Goal: Information Seeking & Learning: Obtain resource

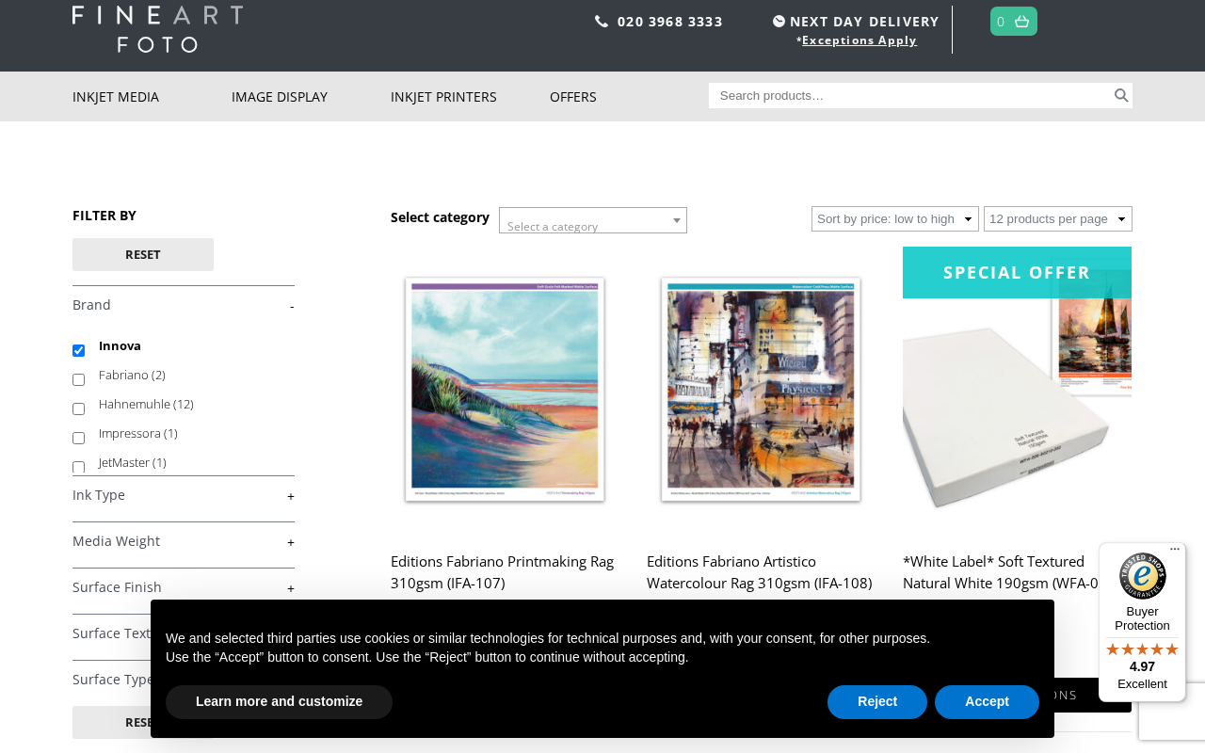
scroll to position [68, 0]
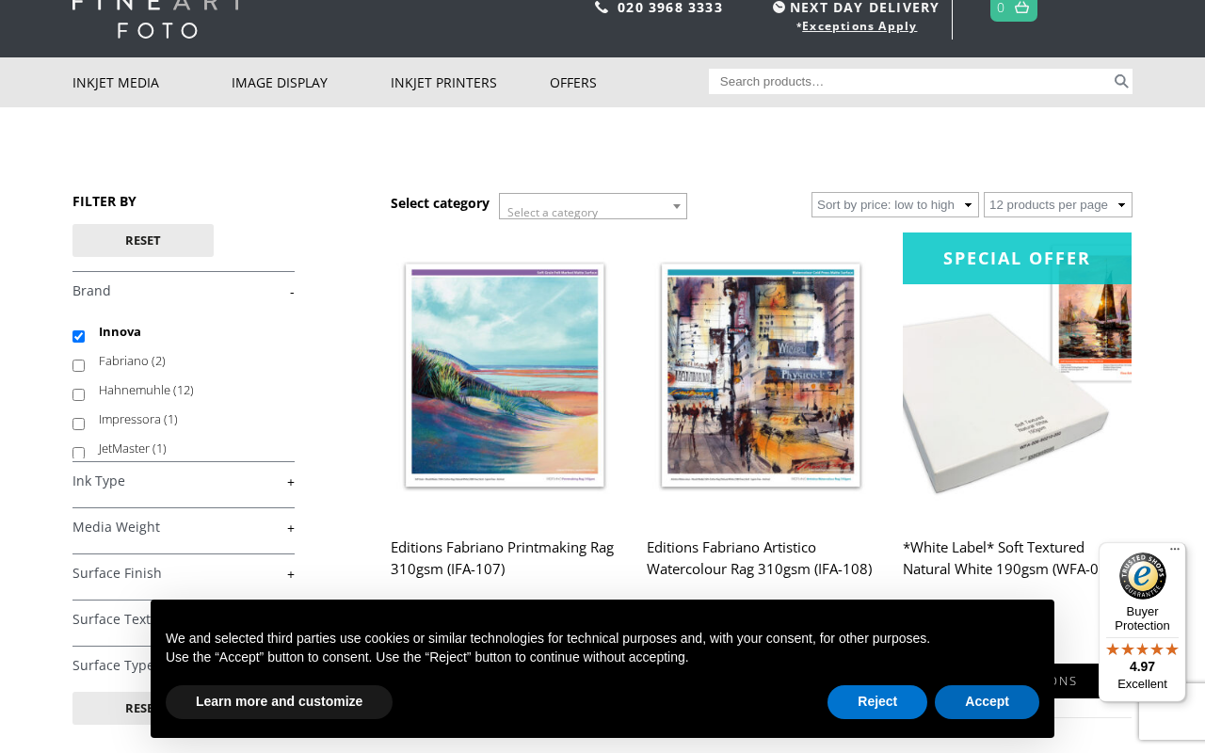
click at [987, 701] on button "Accept" at bounding box center [987, 702] width 104 height 34
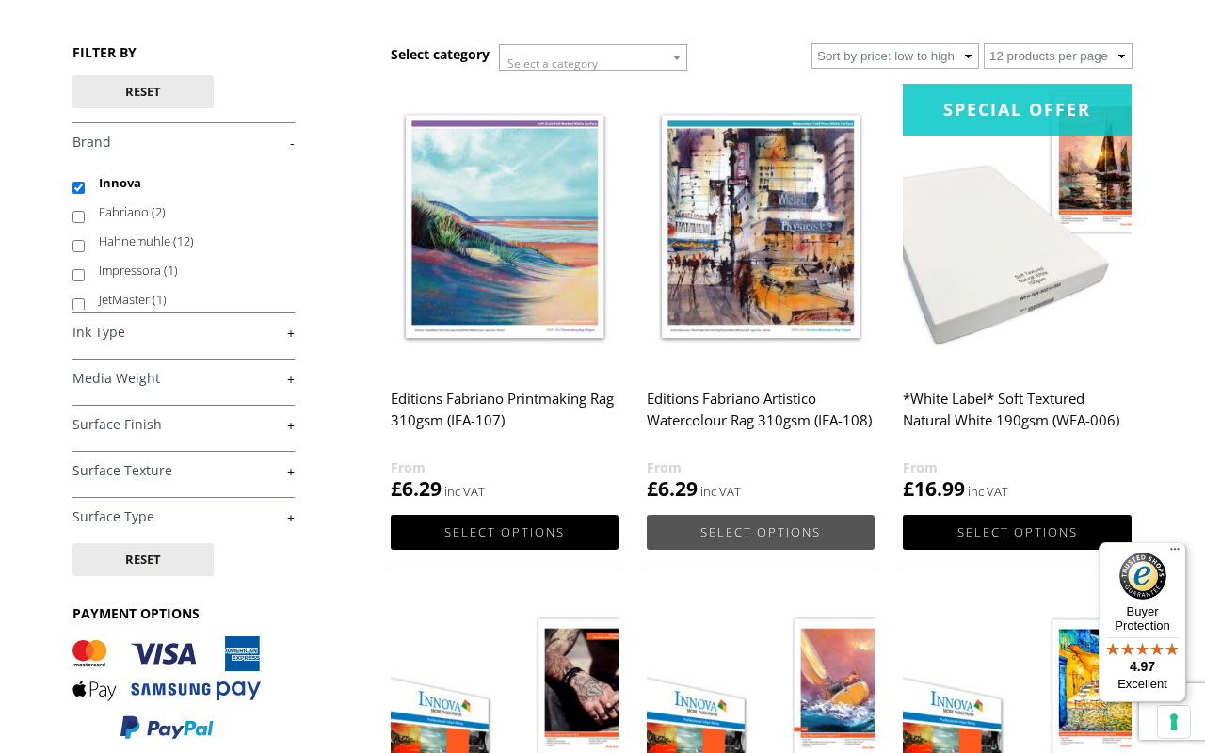
scroll to position [216, 0]
click at [798, 273] on img at bounding box center [761, 226] width 228 height 285
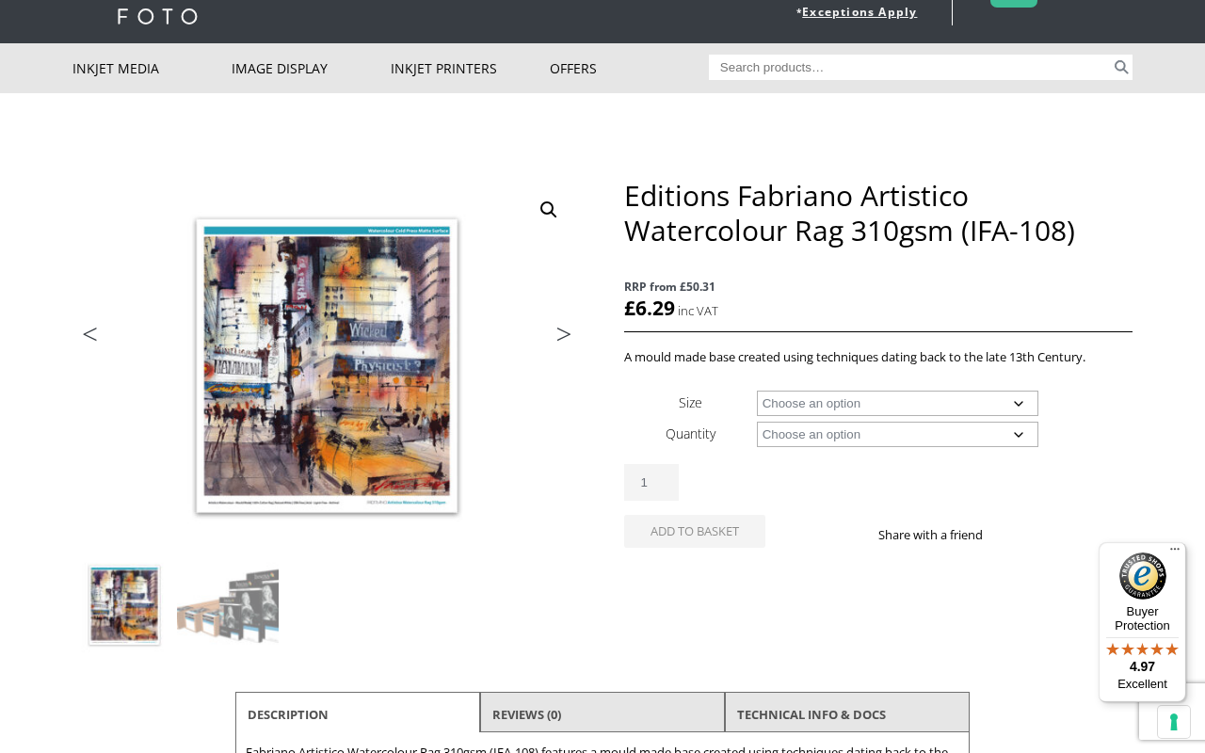
scroll to position [90, 0]
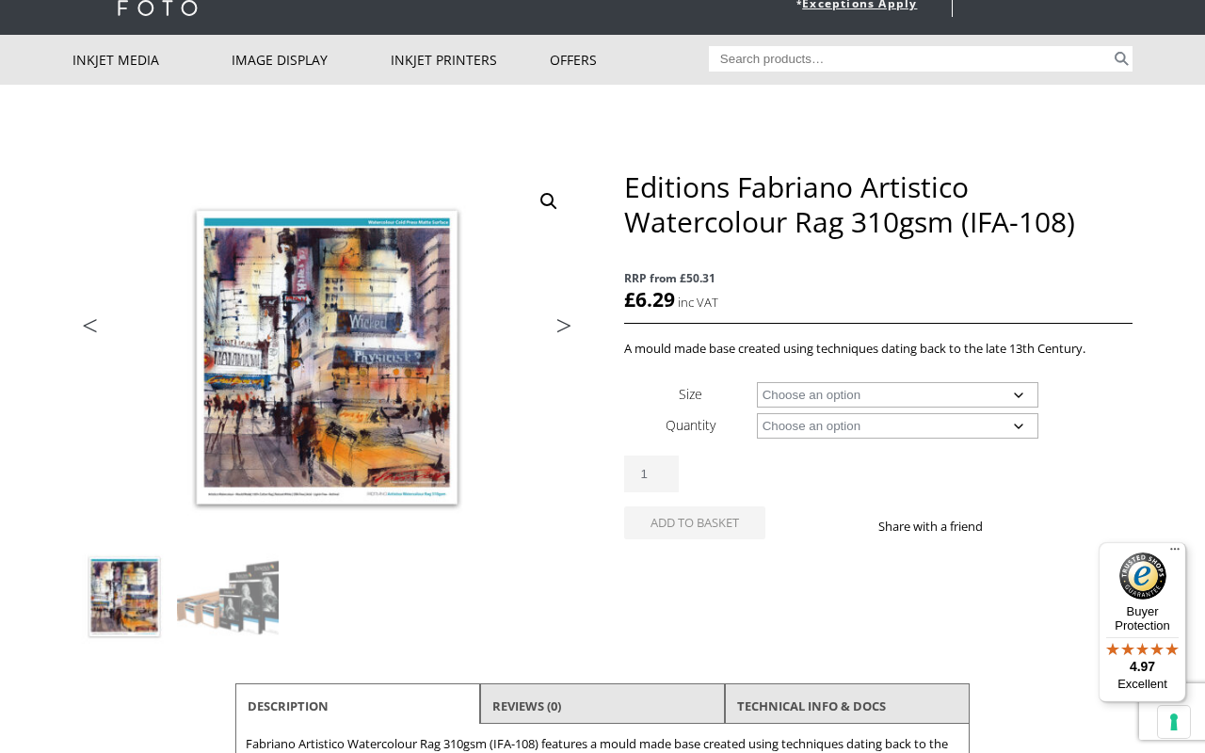
click at [1015, 396] on select "Choose an option A4 Sheet A3 Sheet A3+ Sheet A2 Sheet 17" Wide Roll 24" Wide Ro…" at bounding box center [898, 394] width 282 height 25
select select "a3-sheet"
select select "25-sheets"
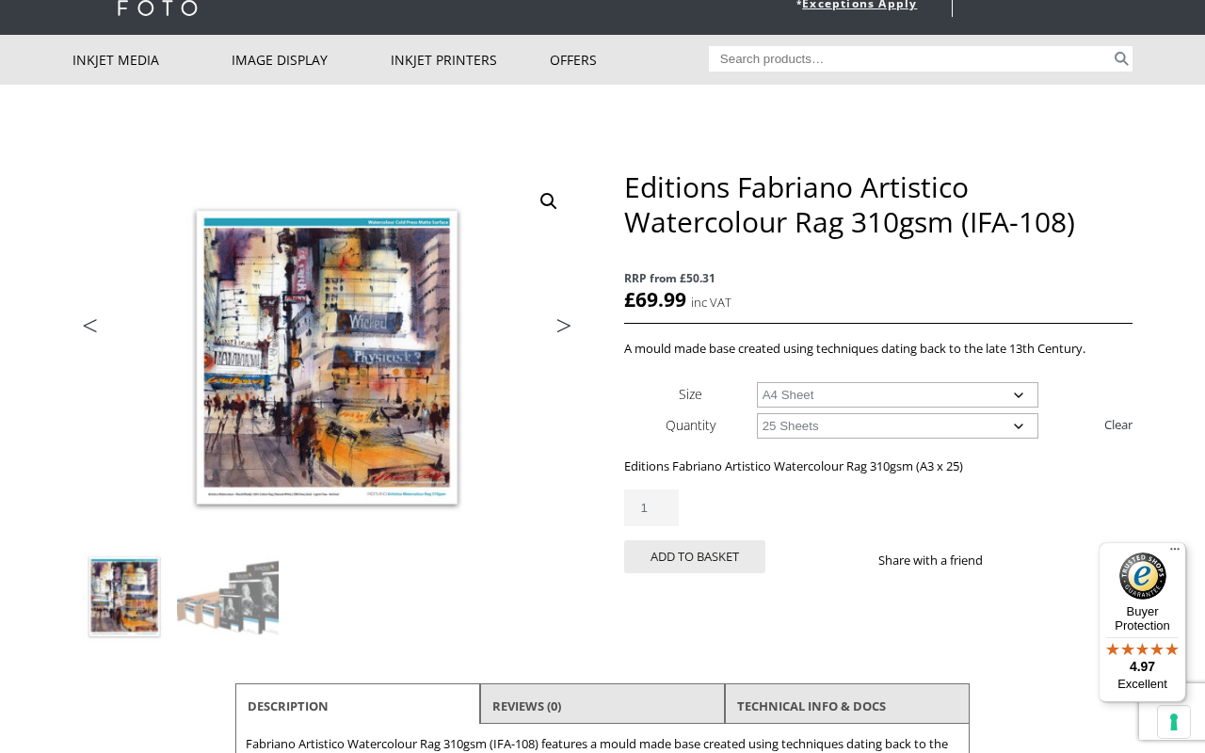
select select "a4-sheet"
select select "25-sheets"
click at [1031, 457] on p "Editions Fabriano Artistico Watercolour Rag 310gsm (A4 x 25)" at bounding box center [878, 466] width 508 height 22
click at [1115, 421] on link "Clear" at bounding box center [1118, 424] width 28 height 30
select select
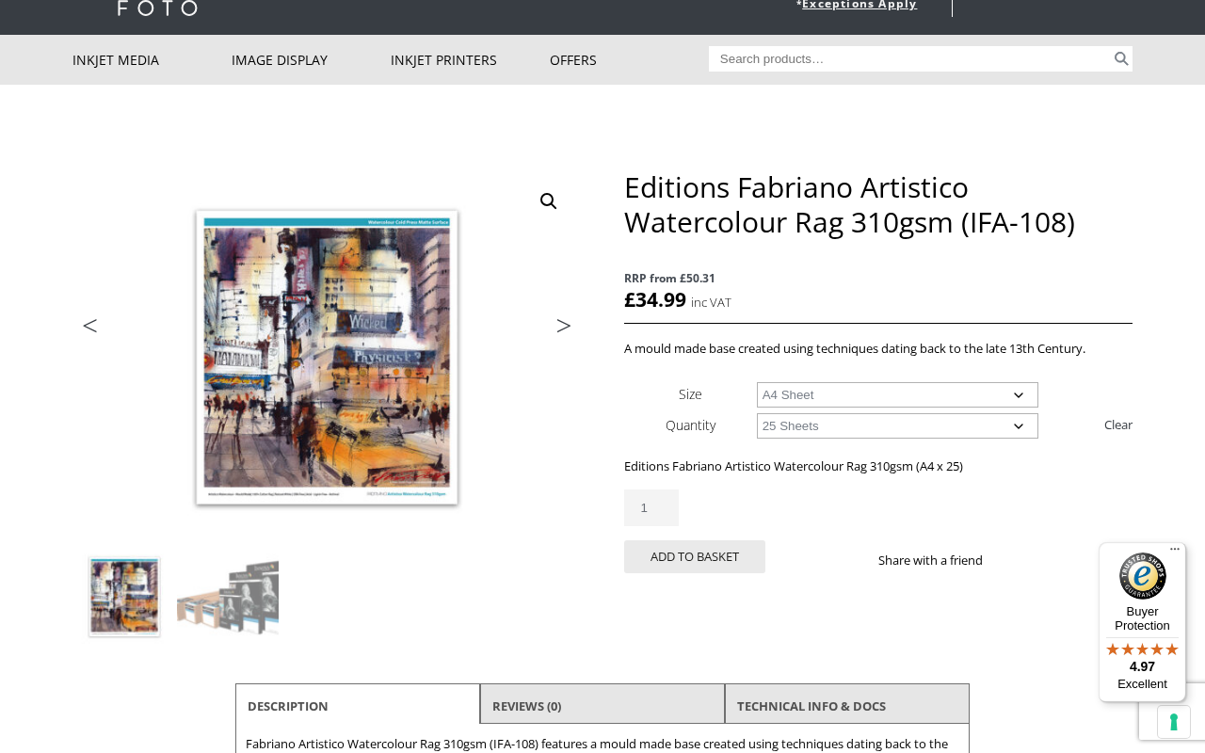
select select
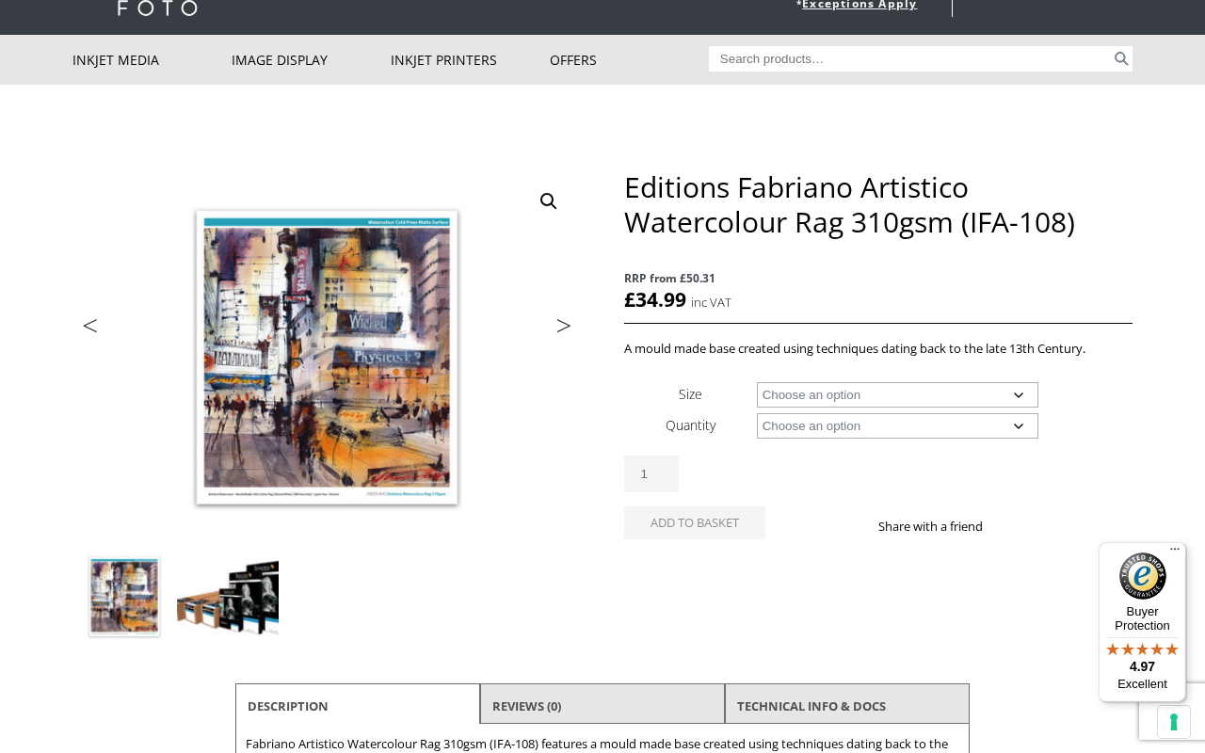
click at [264, 606] on img at bounding box center [228, 597] width 102 height 102
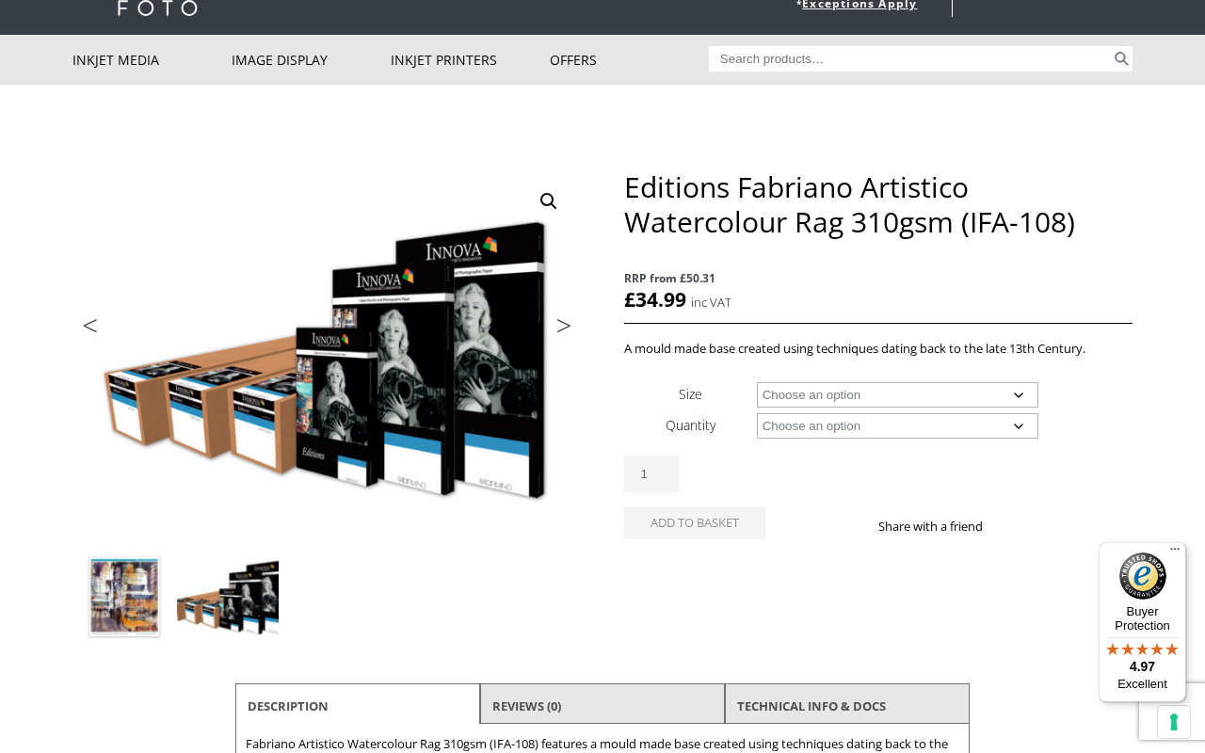
click at [159, 601] on img at bounding box center [124, 597] width 102 height 102
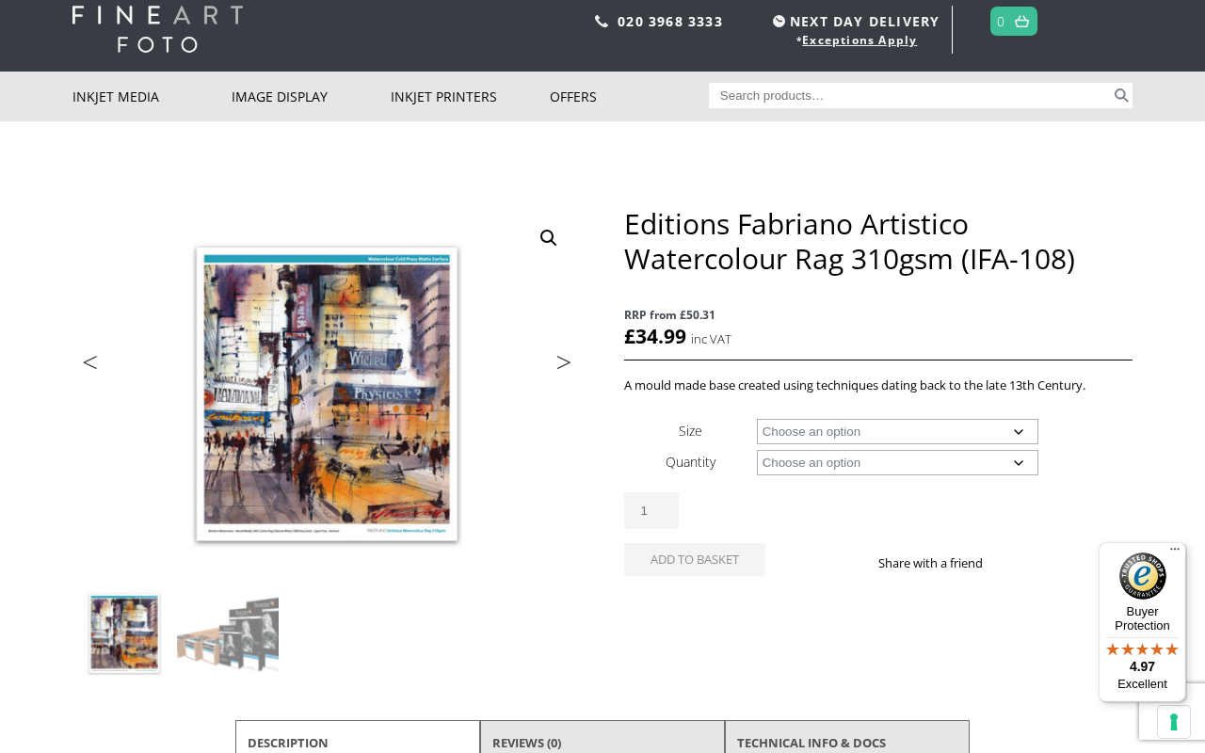
scroll to position [53, 0]
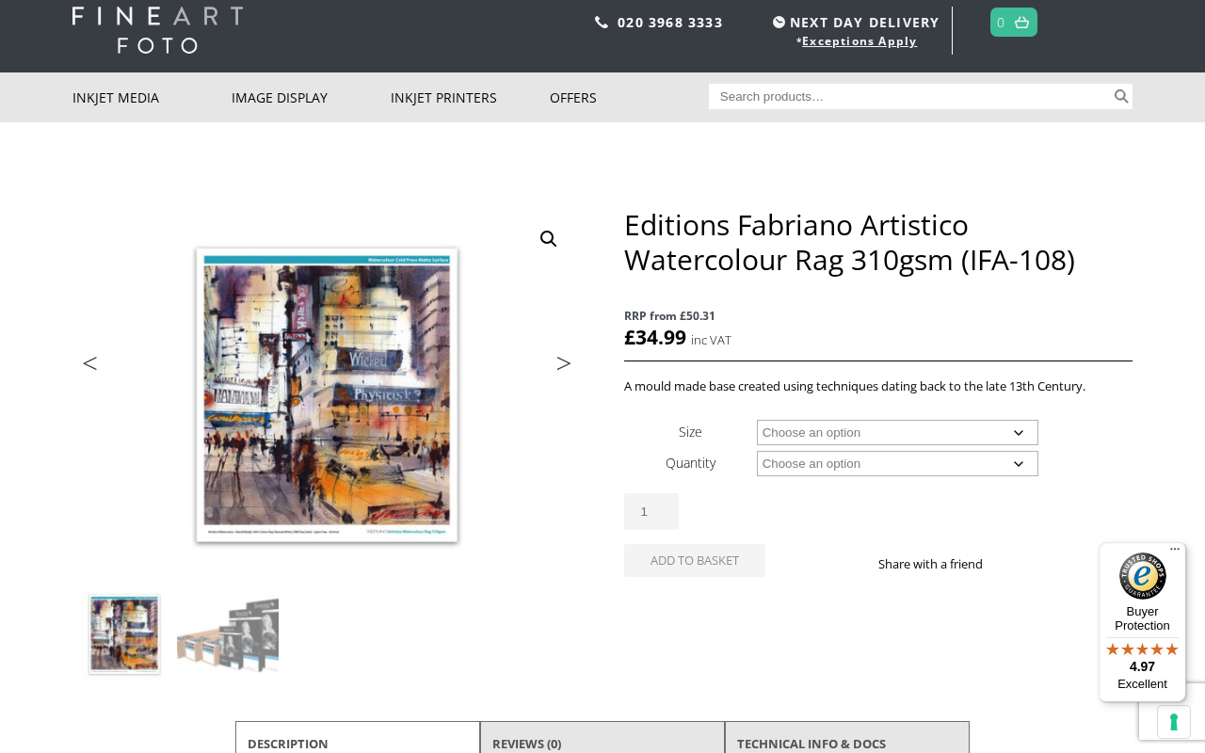
click at [64, 466] on body "NEXT DAY DELIVERY * Exceptions Apply About Contact Customer Support Register LO…" at bounding box center [602, 323] width 1205 height 753
click at [383, 591] on ol at bounding box center [326, 637] width 508 height 108
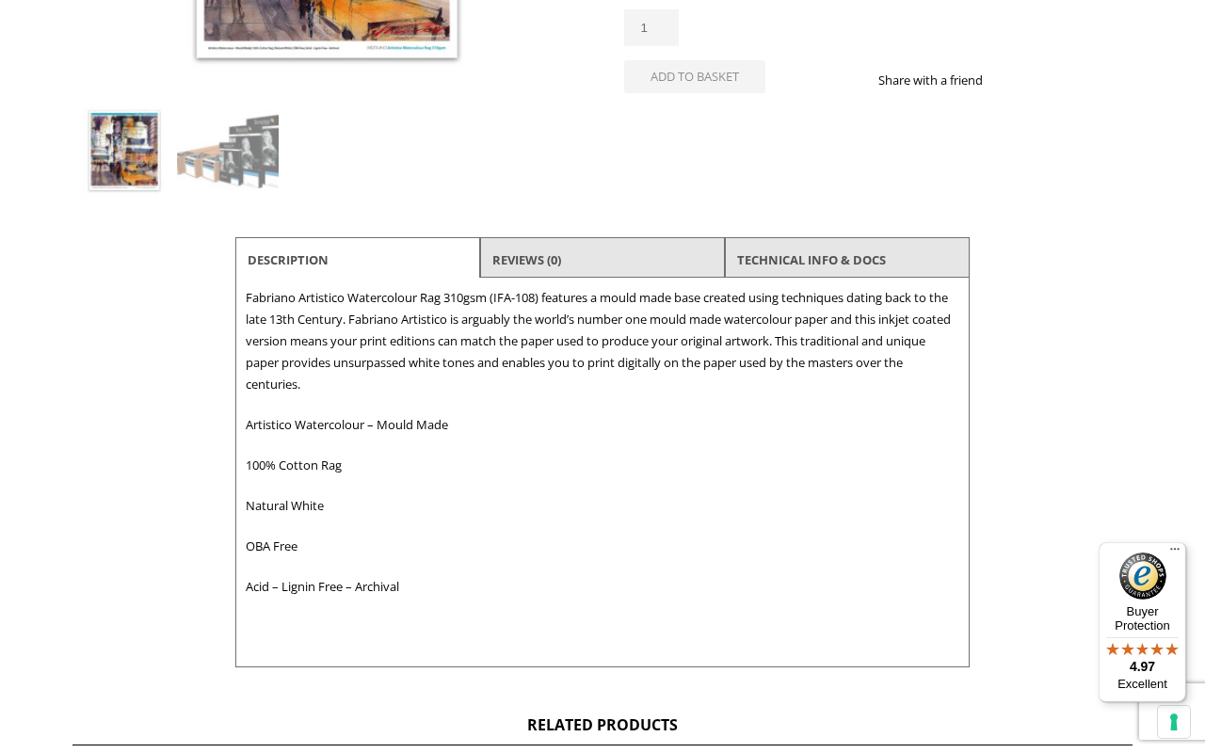
scroll to position [536, 0]
click at [795, 248] on link "TECHNICAL INFO & DOCS" at bounding box center [811, 260] width 149 height 34
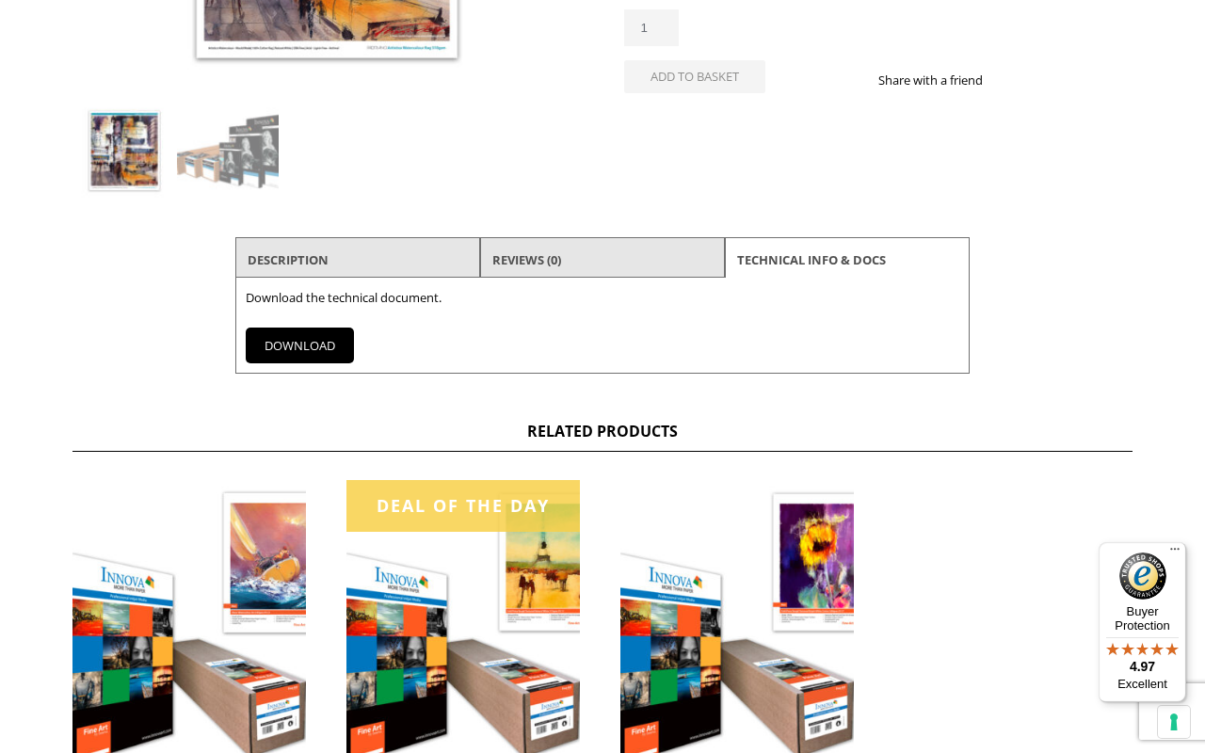
click at [328, 341] on link "DOWNLOAD" at bounding box center [300, 345] width 108 height 36
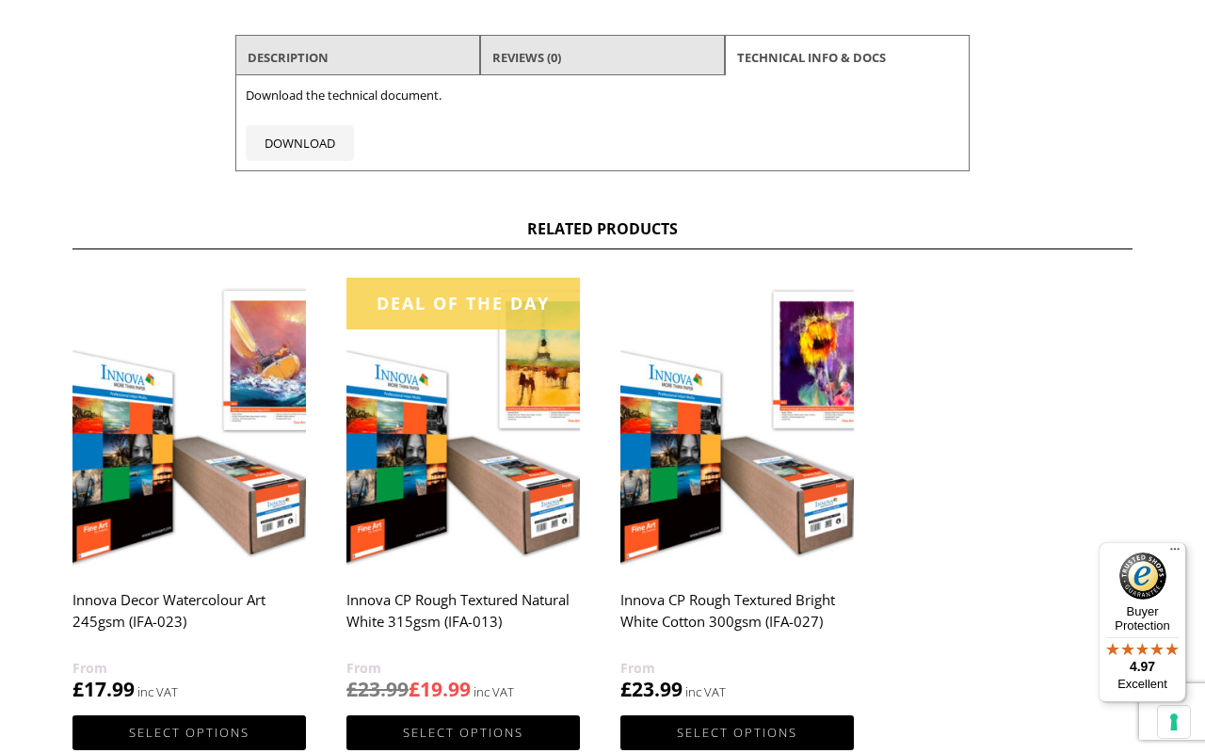
scroll to position [768, 0]
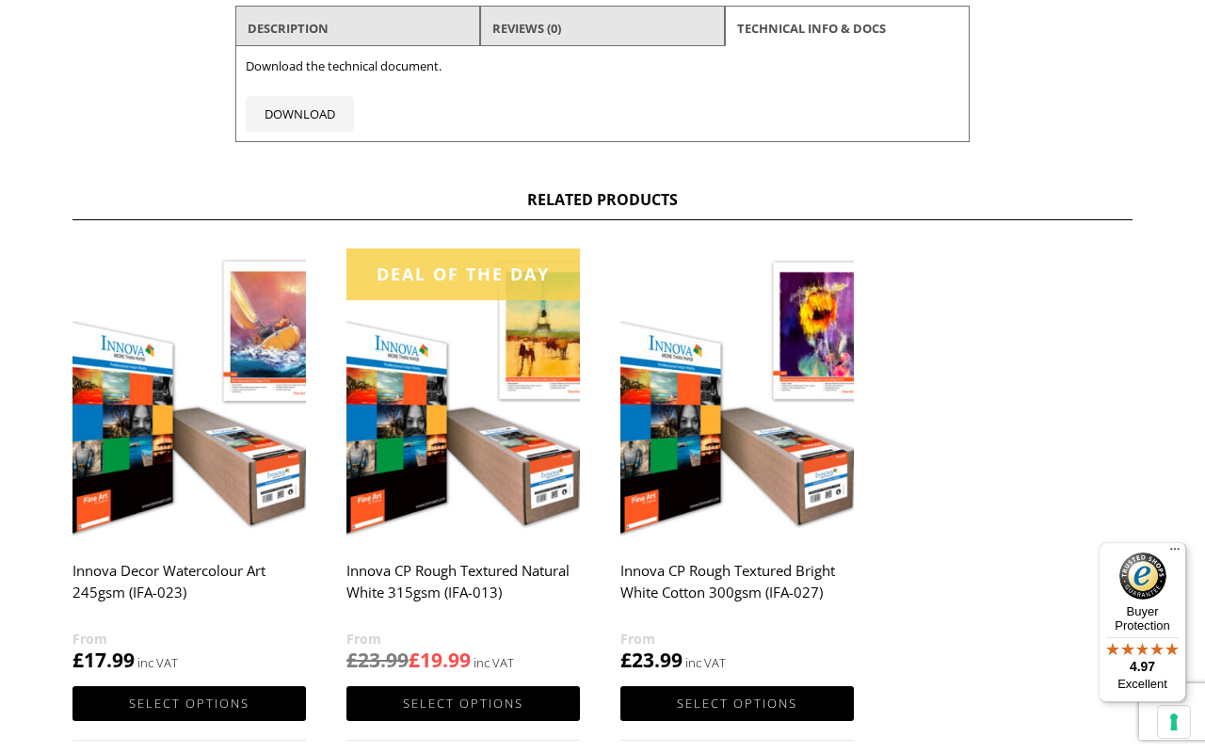
click at [826, 309] on img at bounding box center [736, 394] width 233 height 292
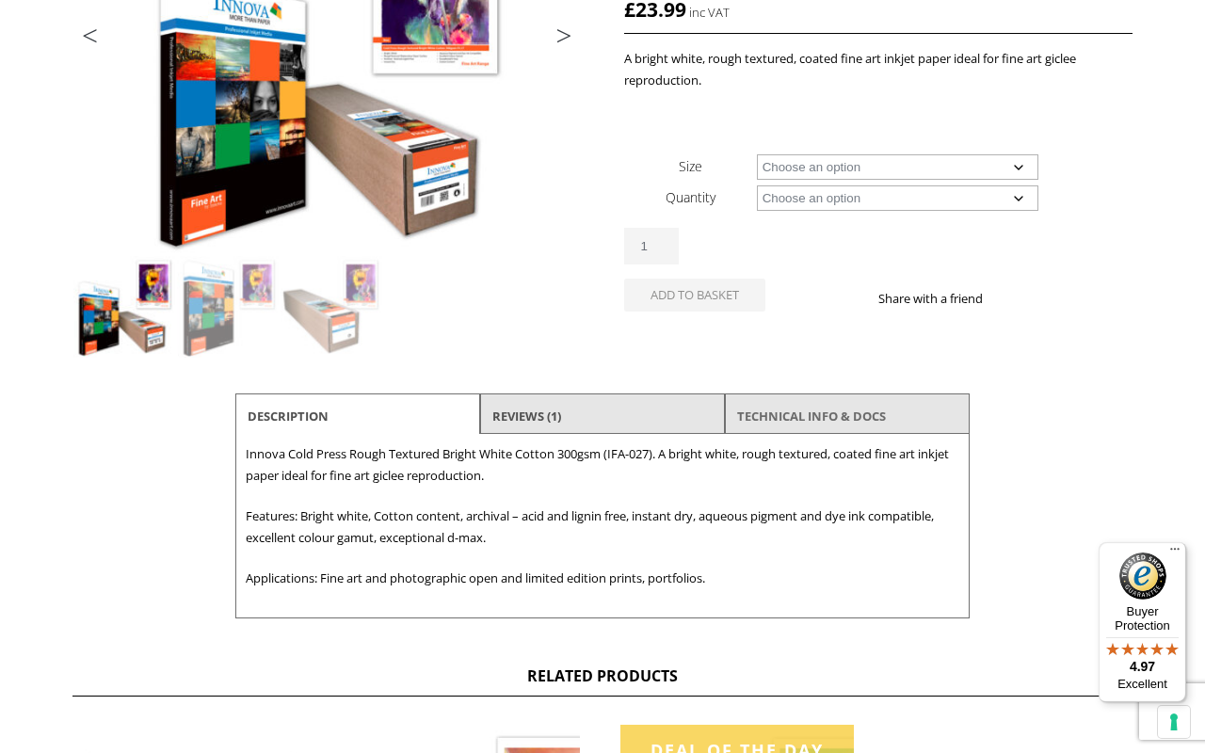
click at [852, 421] on link "TECHNICAL INFO & DOCS" at bounding box center [811, 416] width 149 height 34
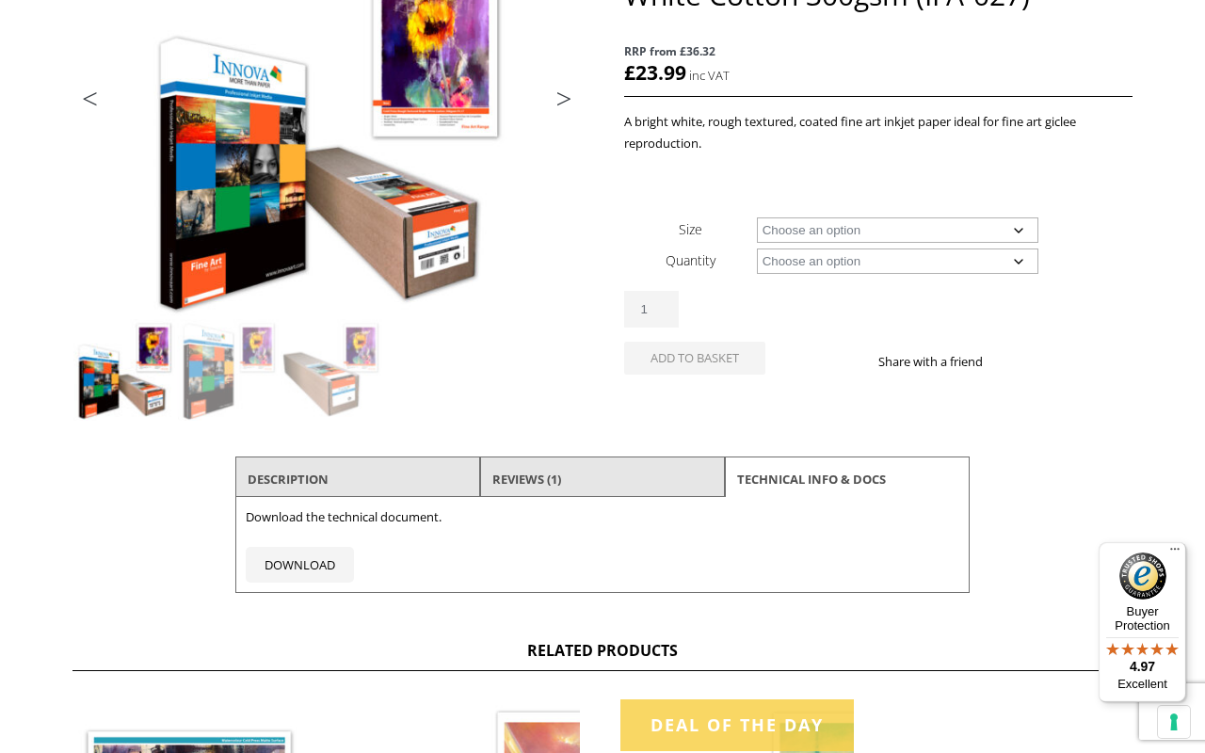
scroll to position [315, 0]
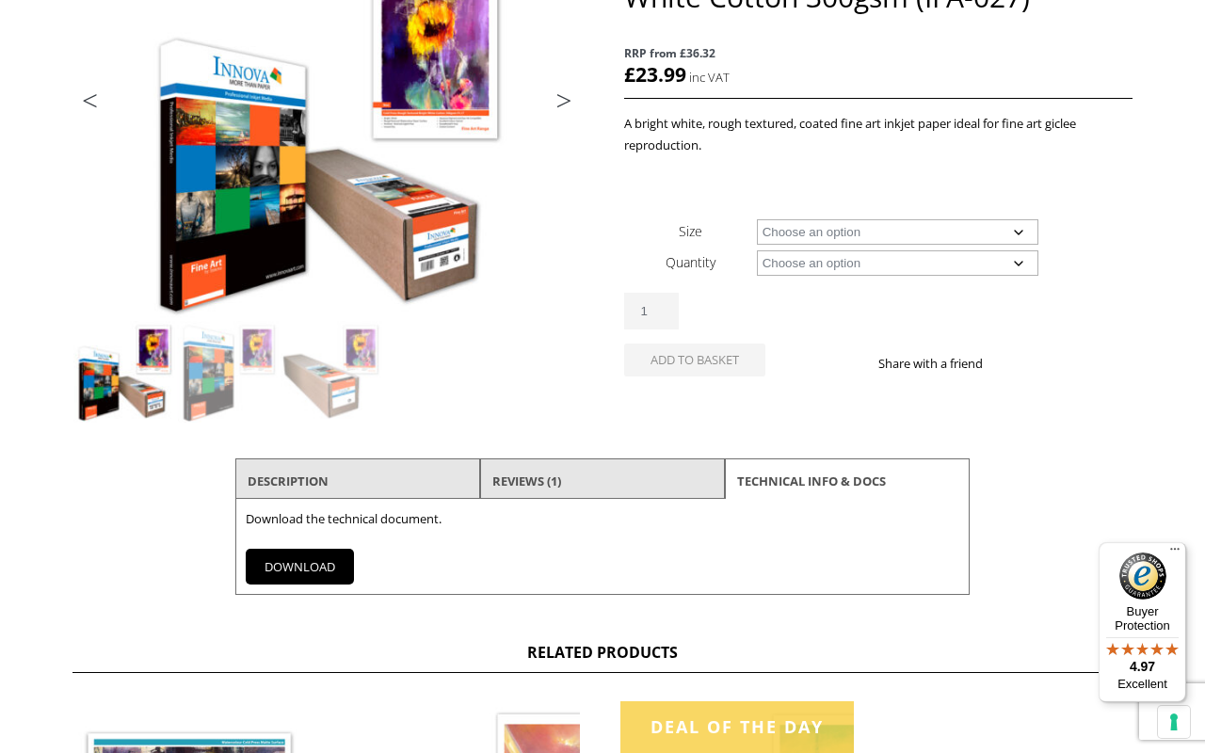
click at [334, 560] on link "DOWNLOAD" at bounding box center [300, 567] width 108 height 36
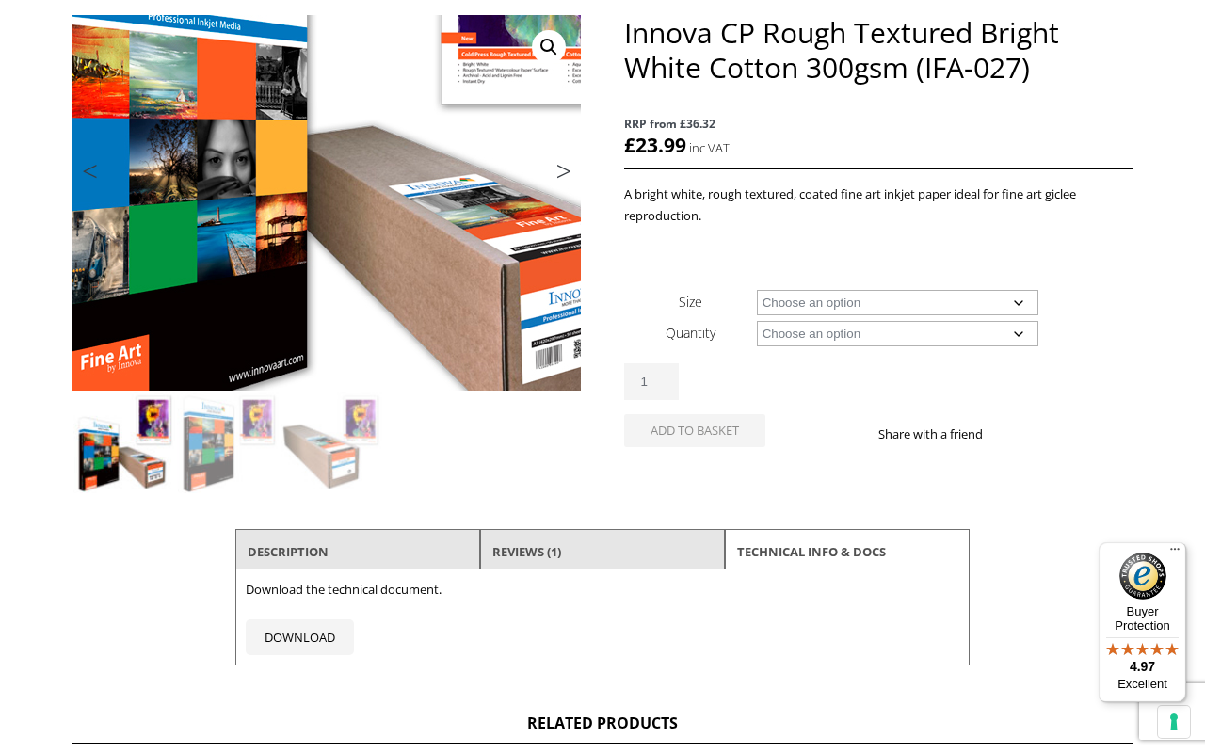
scroll to position [245, 0]
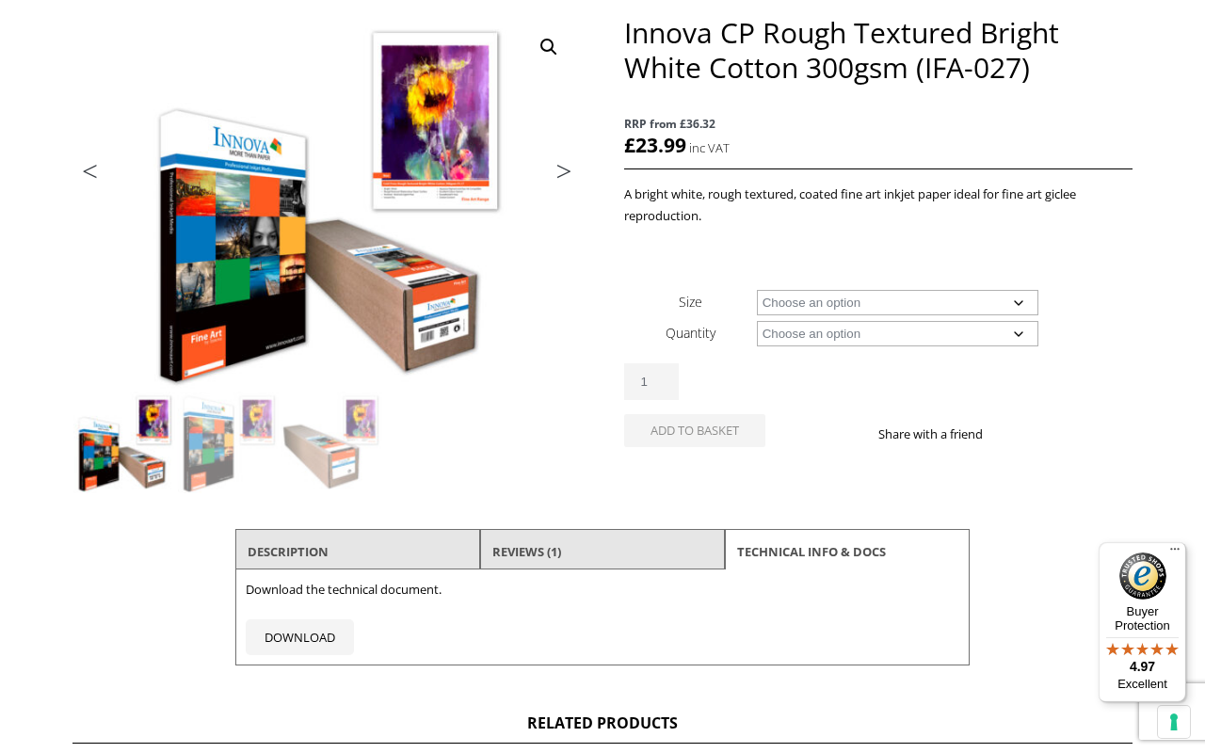
click at [159, 407] on img at bounding box center [124, 442] width 102 height 102
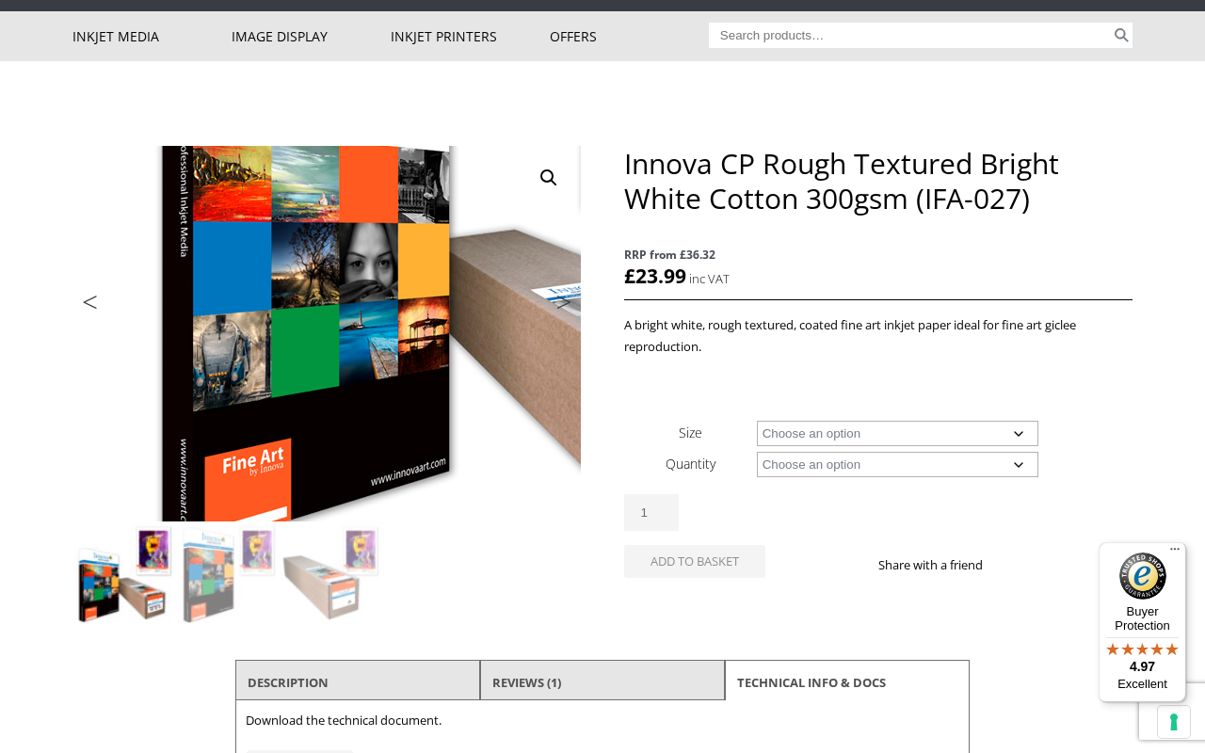
scroll to position [107, 0]
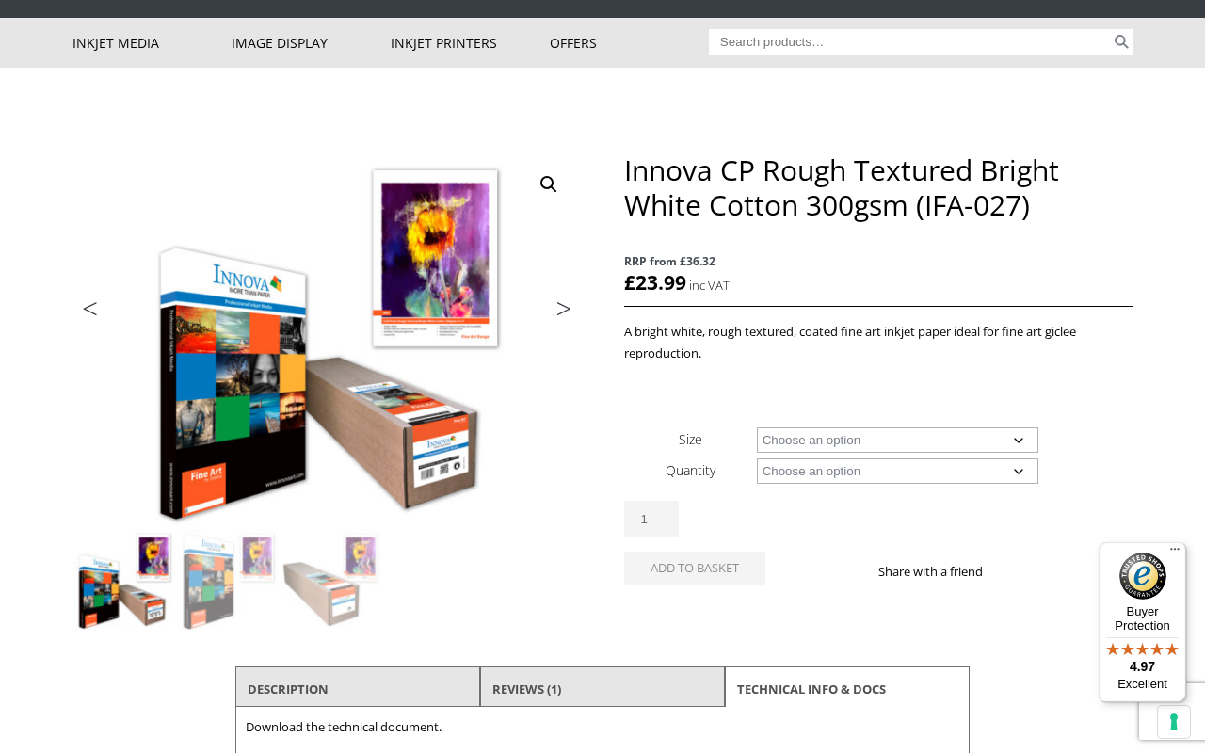
click at [87, 308] on link "Previous" at bounding box center [109, 313] width 74 height 17
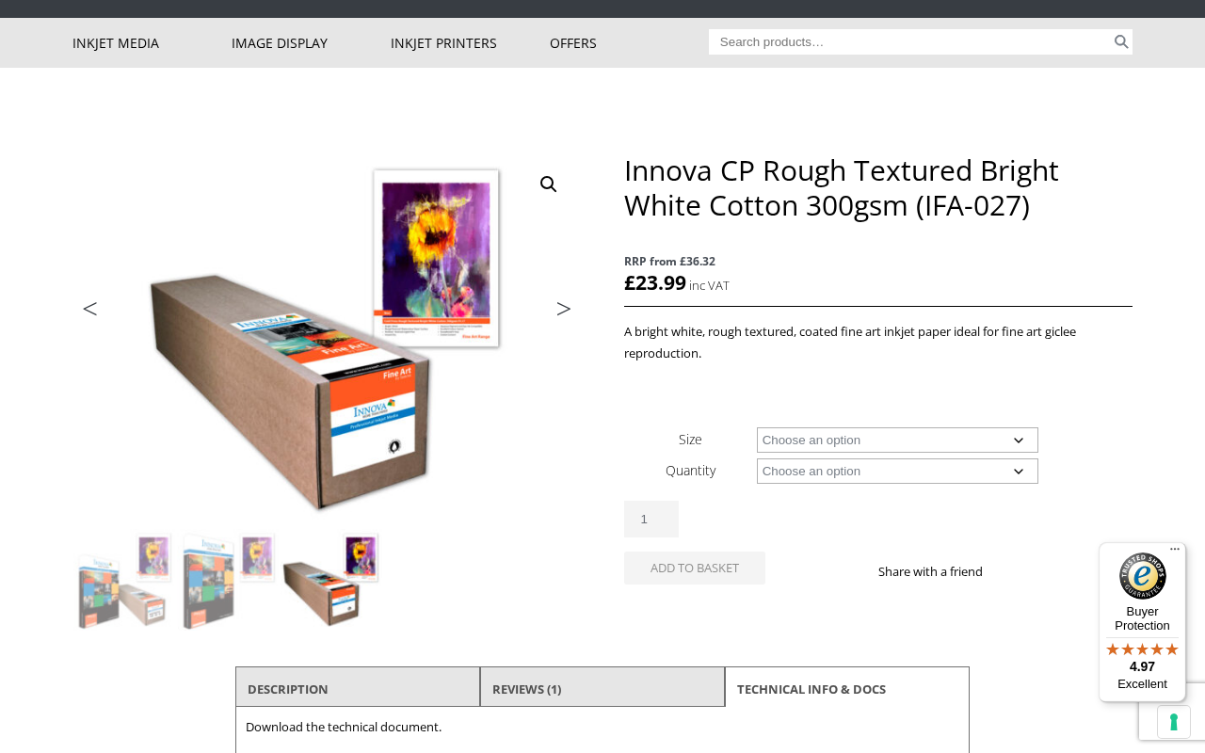
click at [87, 308] on link "Previous" at bounding box center [109, 313] width 74 height 17
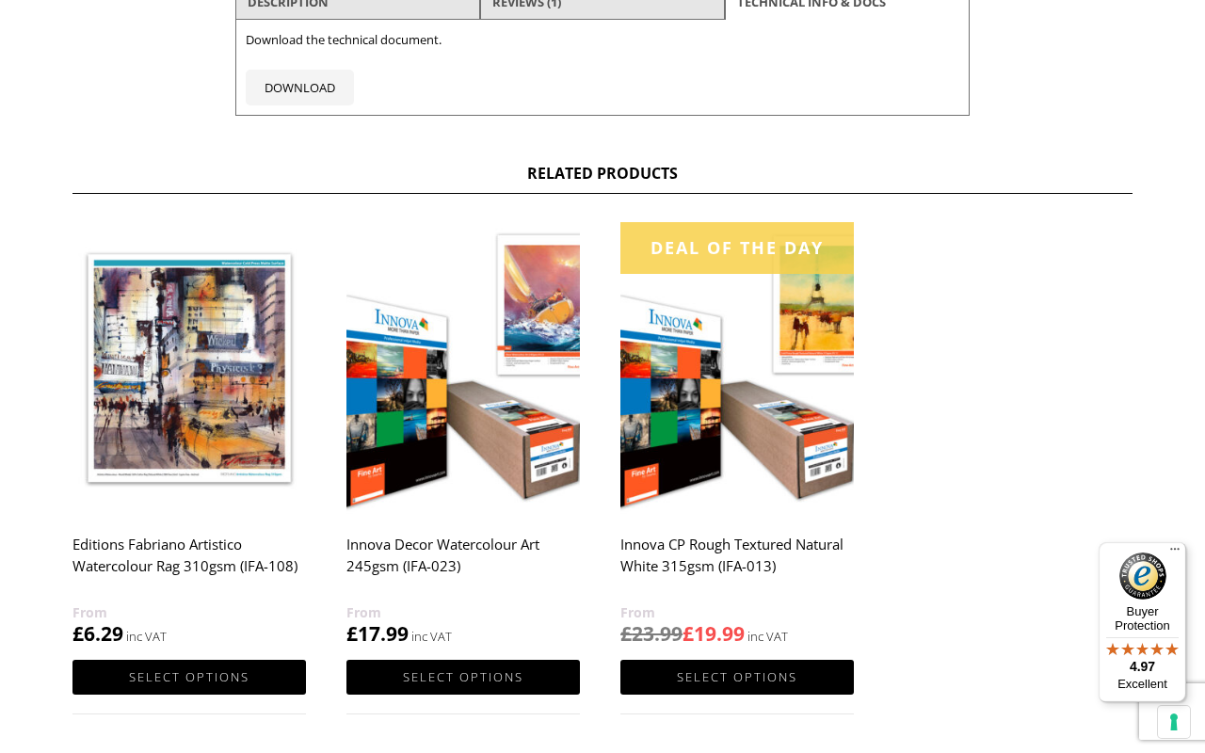
scroll to position [915, 0]
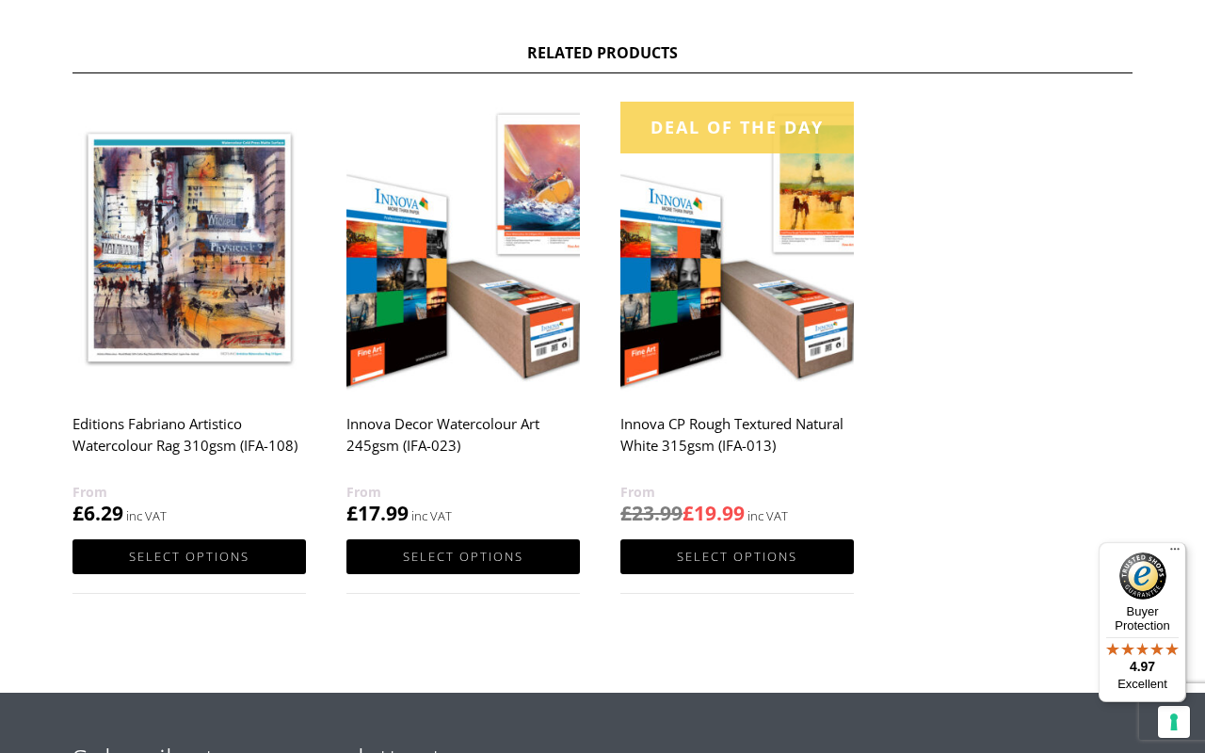
click at [540, 219] on img at bounding box center [462, 248] width 233 height 292
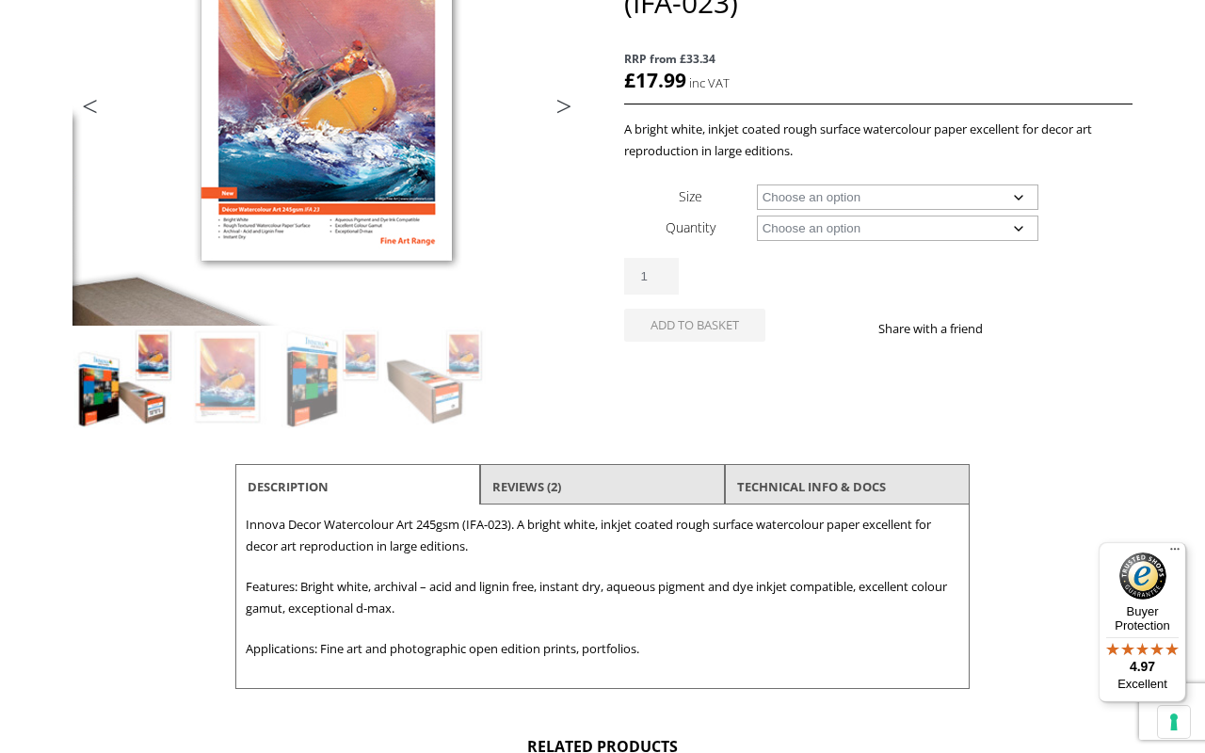
scroll to position [319, 0]
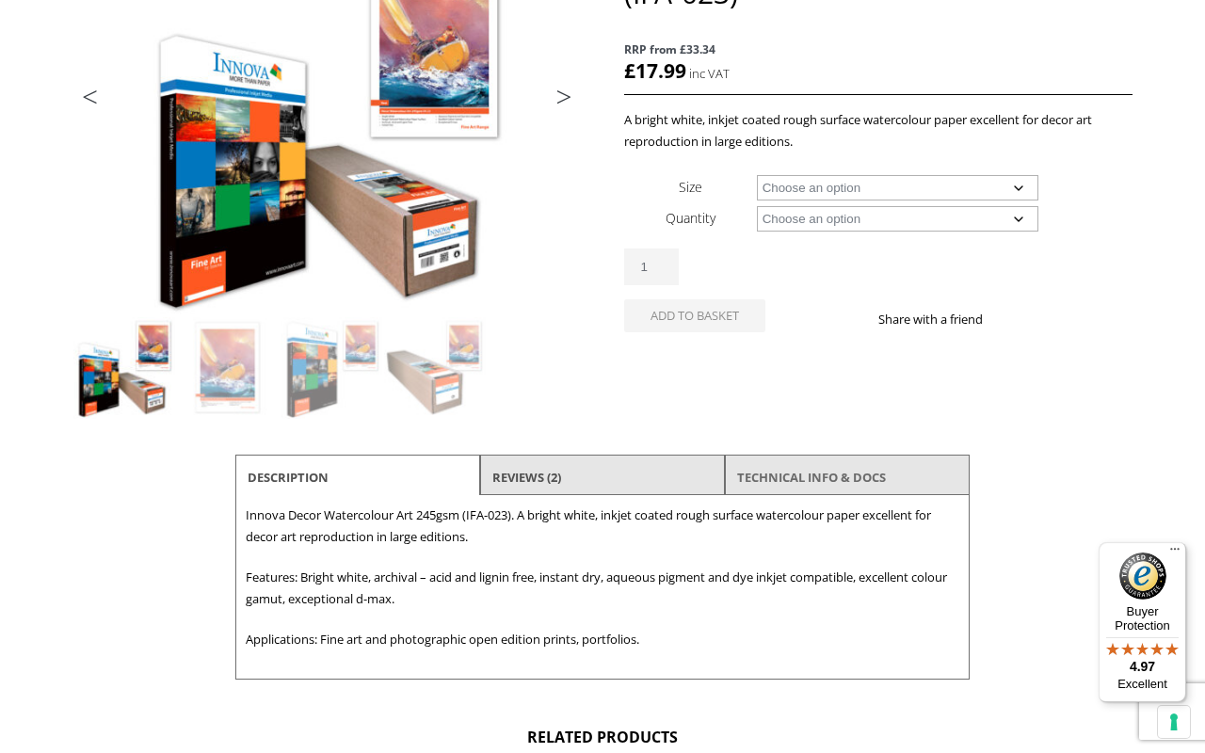
click at [806, 464] on link "TECHNICAL INFO & DOCS" at bounding box center [811, 477] width 149 height 34
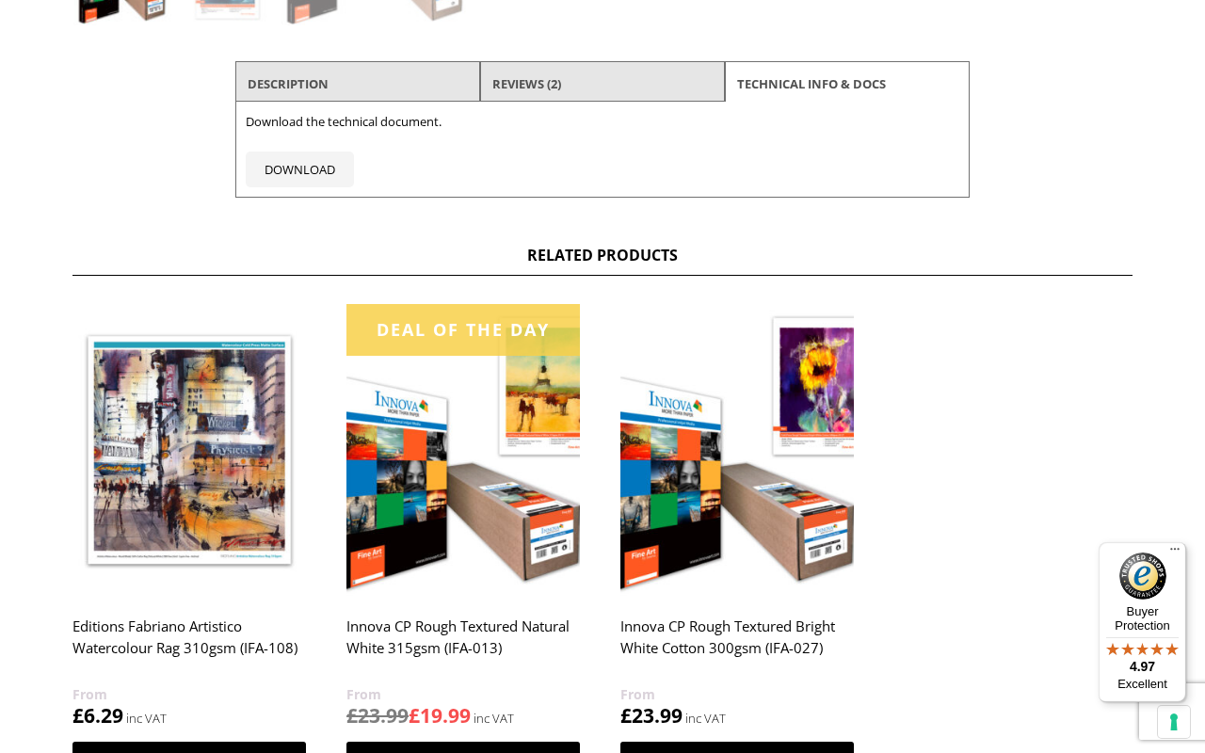
scroll to position [693, 0]
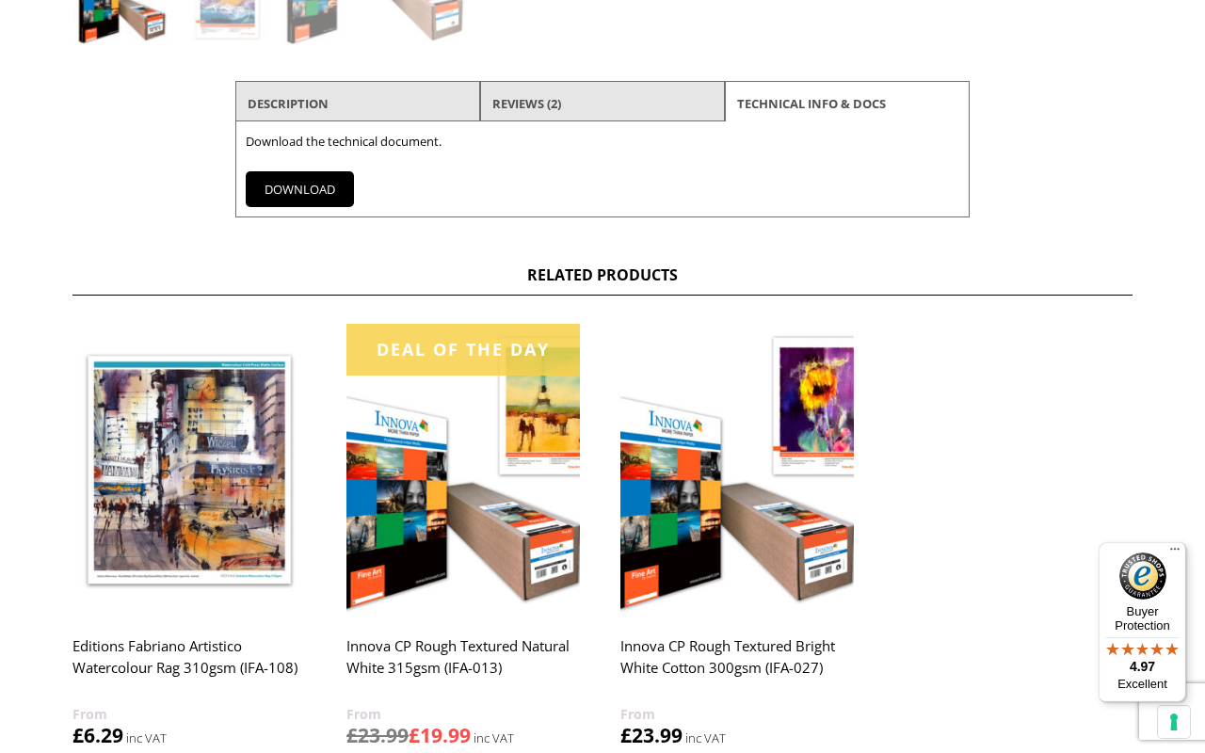
click at [313, 187] on link "DOWNLOAD" at bounding box center [300, 189] width 108 height 36
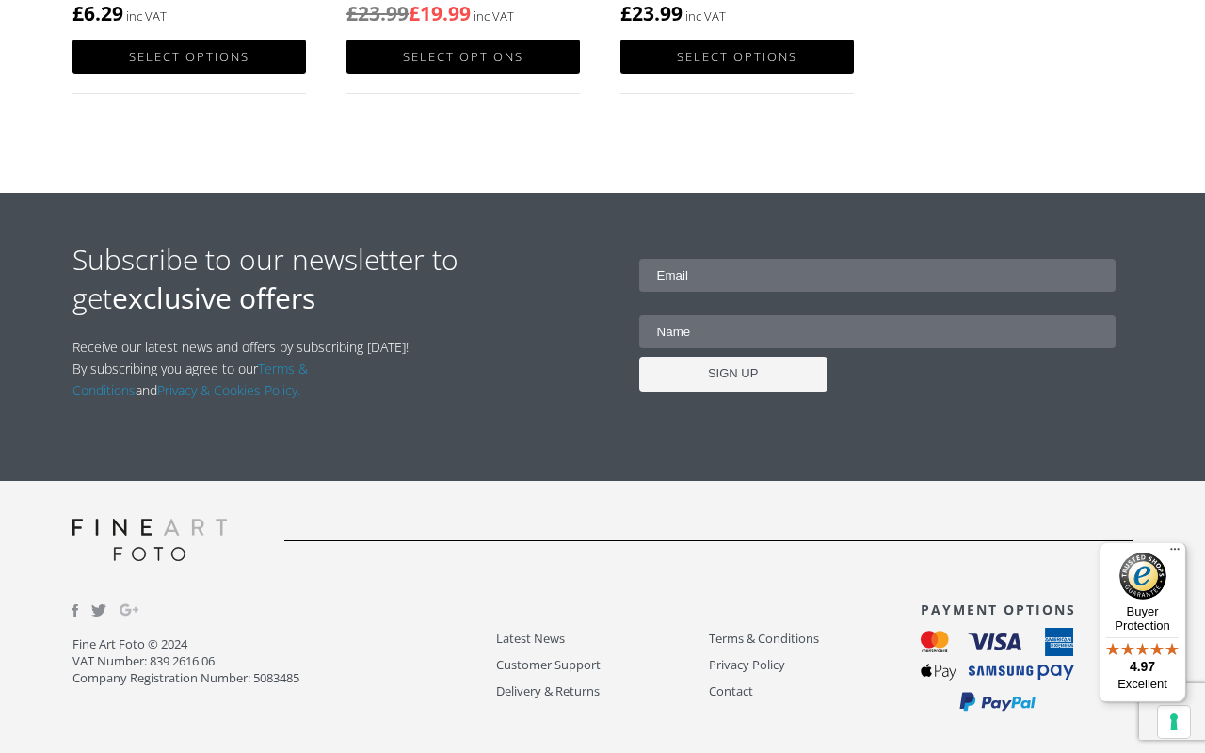
scroll to position [1414, 0]
